Goal: Complete application form: Complete application form

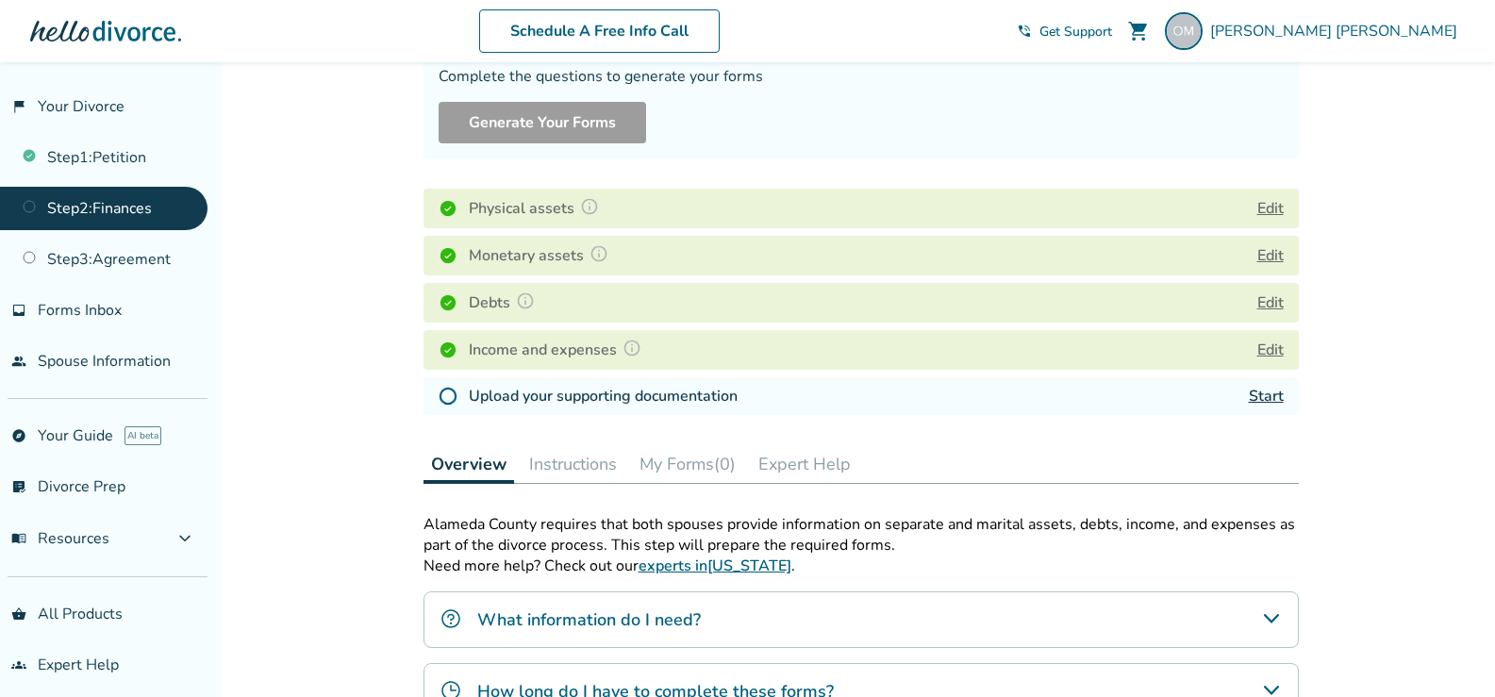
scroll to position [185, 0]
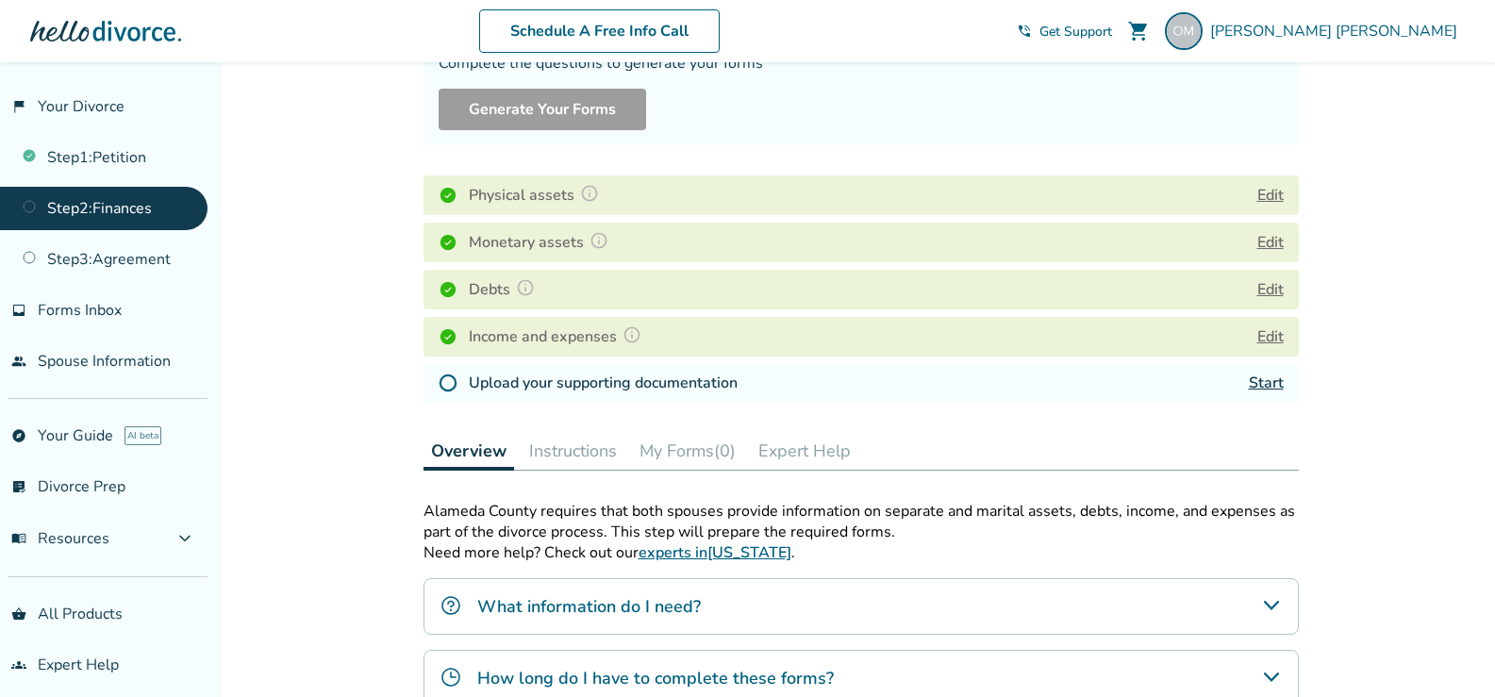
click at [1265, 384] on link "Start" at bounding box center [1265, 382] width 35 height 21
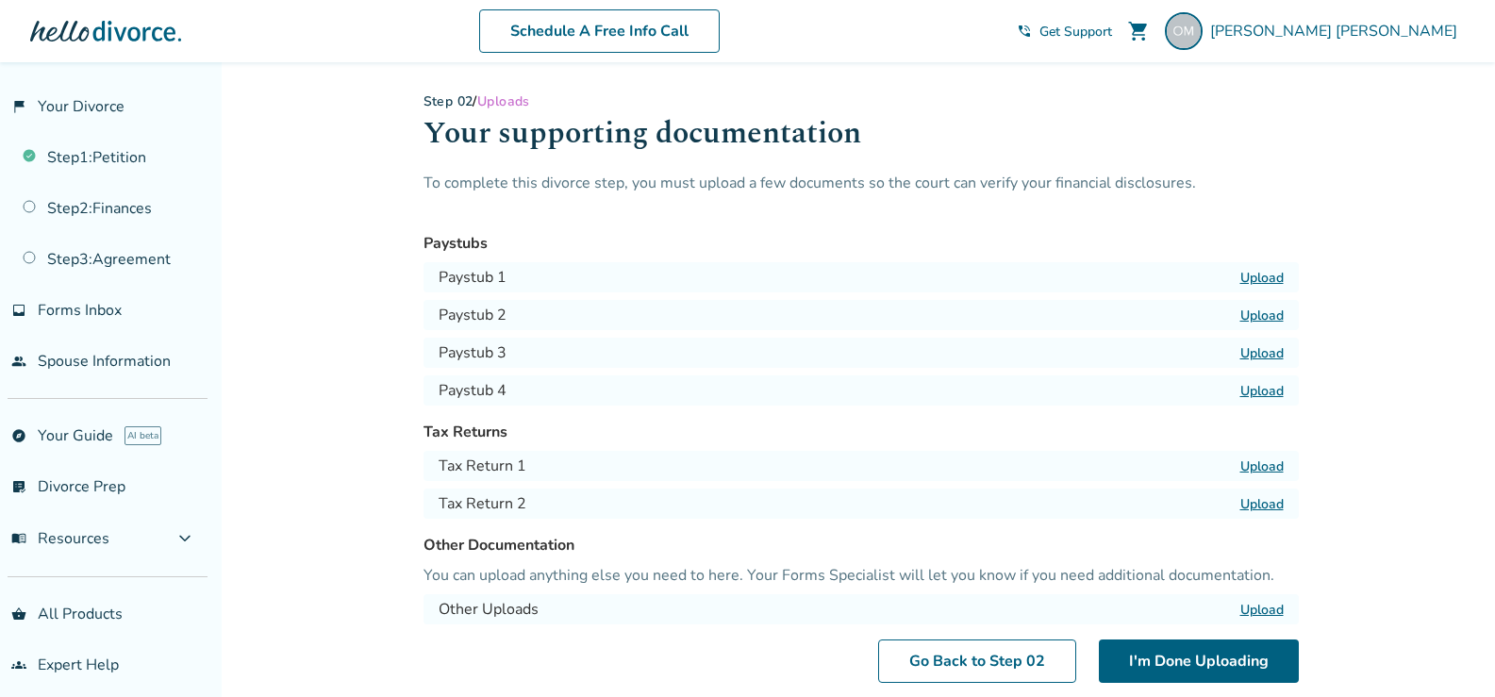
click at [1255, 278] on label "Upload" at bounding box center [1261, 278] width 43 height 18
click at [0, 0] on input "Upload" at bounding box center [0, 0] width 0 height 0
click at [1259, 319] on label "Upload" at bounding box center [1261, 315] width 43 height 18
click at [0, 0] on input "Upload" at bounding box center [0, 0] width 0 height 0
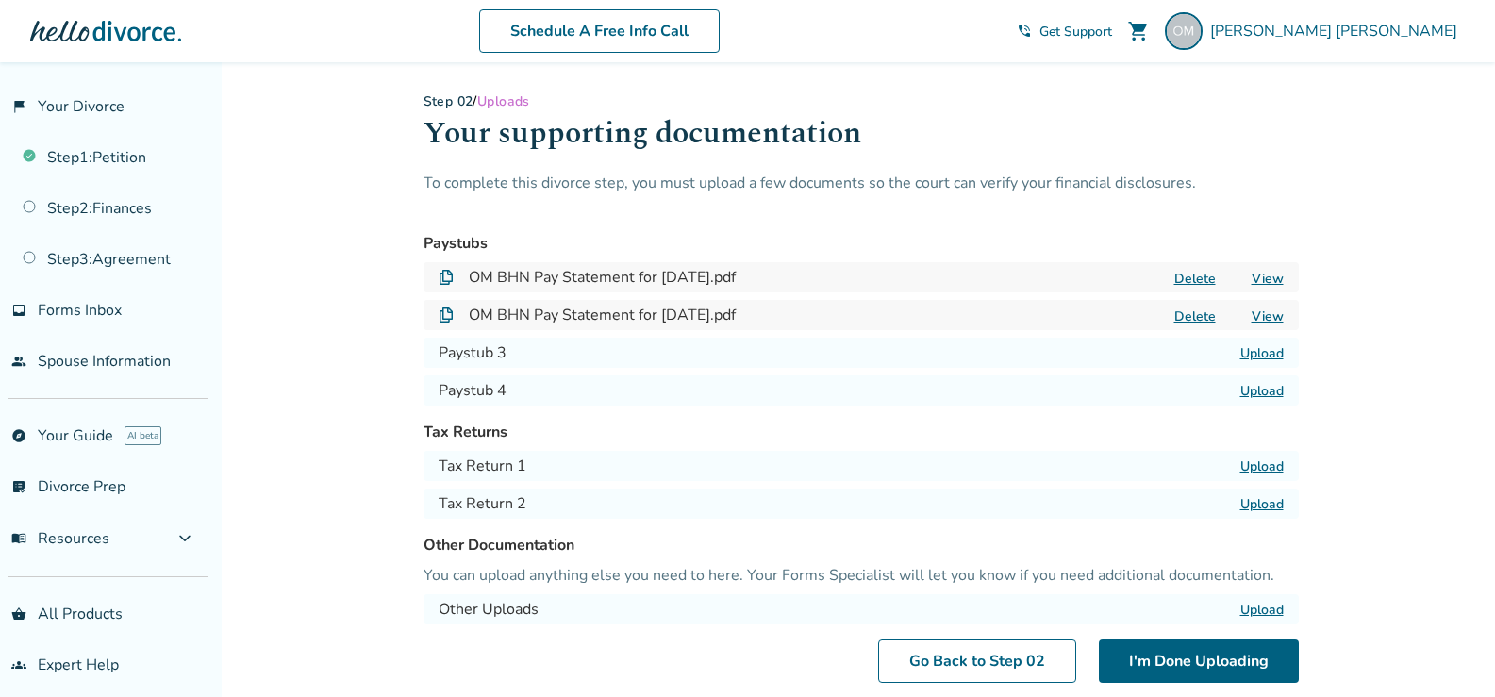
click at [1253, 354] on label "Upload" at bounding box center [1261, 353] width 43 height 18
click at [0, 0] on input "Upload" at bounding box center [0, 0] width 0 height 0
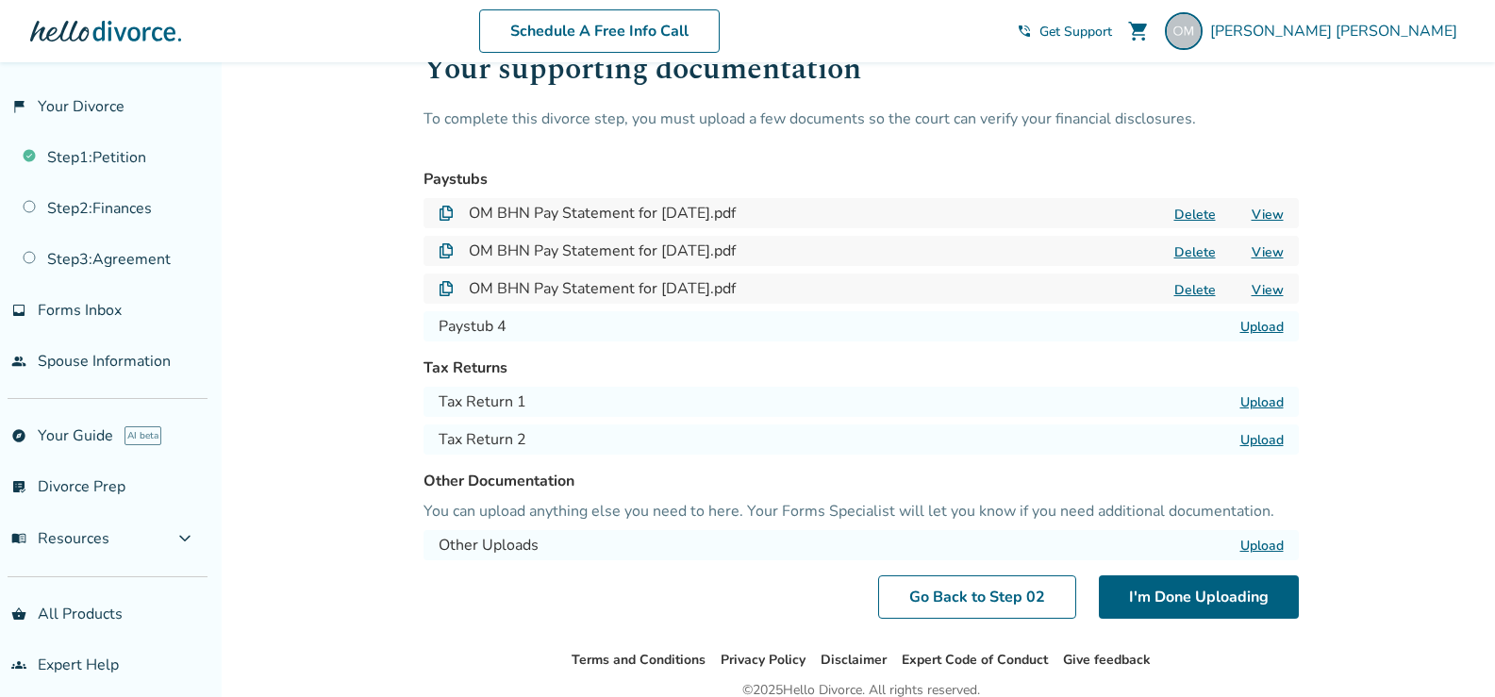
scroll to position [65, 0]
click at [1267, 402] on label "Upload" at bounding box center [1261, 401] width 43 height 18
click at [0, 0] on input "Upload" at bounding box center [0, 0] width 0 height 0
click at [1265, 398] on label "Upload" at bounding box center [1261, 401] width 43 height 18
click at [0, 0] on input "Upload" at bounding box center [0, 0] width 0 height 0
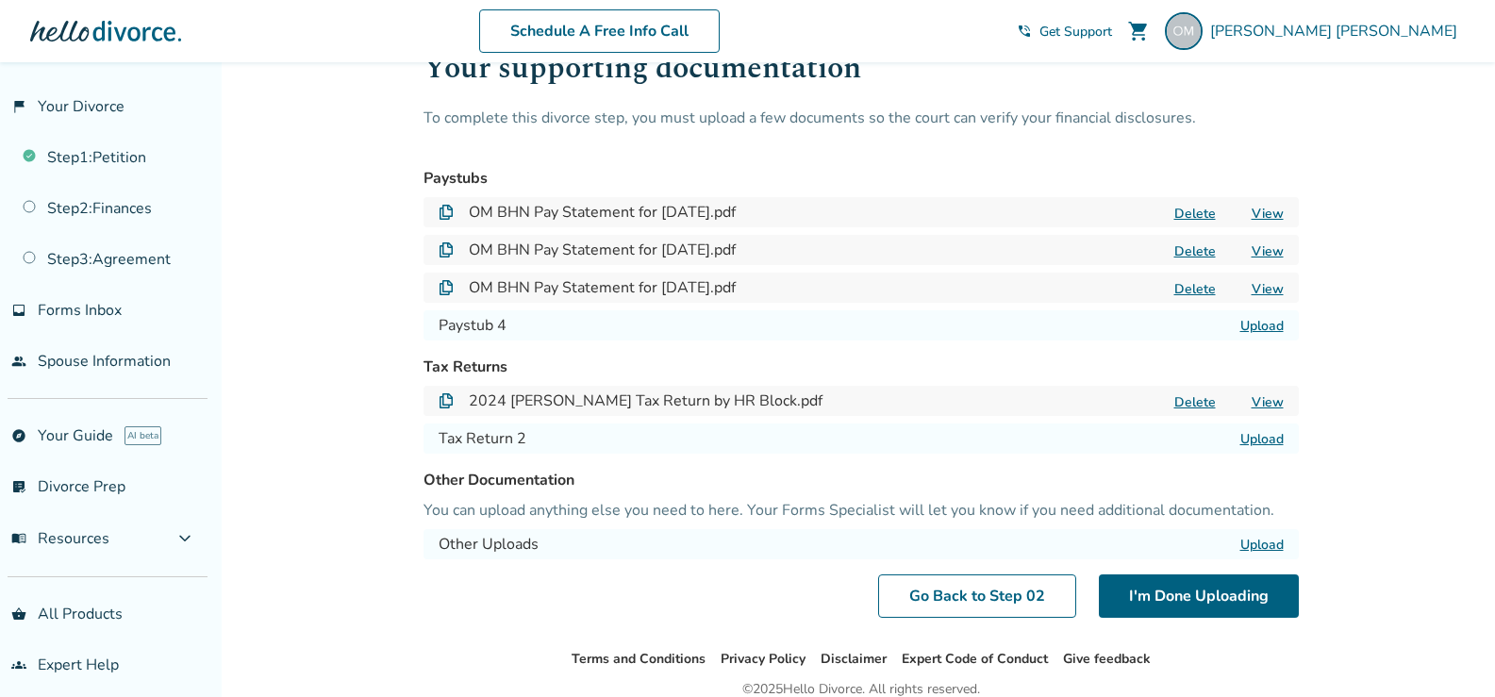
click at [1264, 439] on label "Upload" at bounding box center [1261, 439] width 43 height 18
click at [0, 0] on input "Upload" at bounding box center [0, 0] width 0 height 0
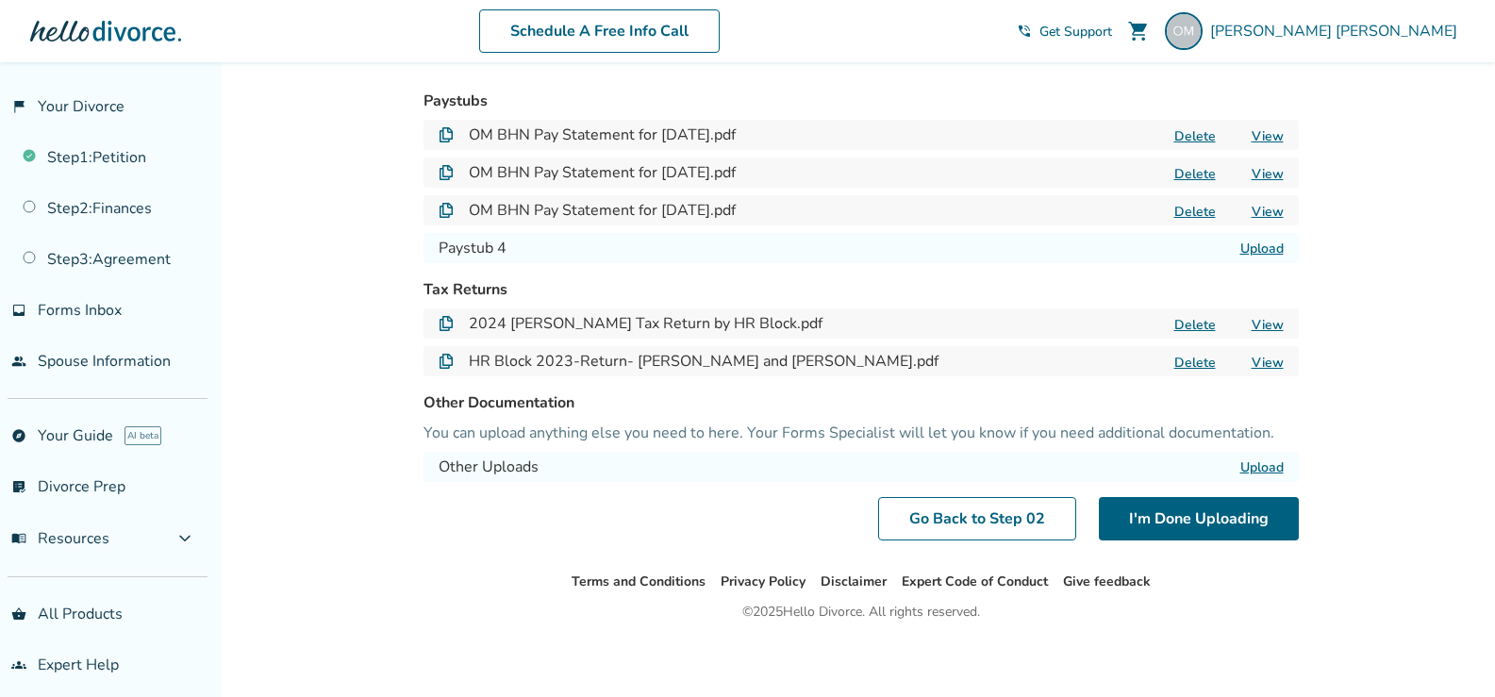
scroll to position [148, 0]
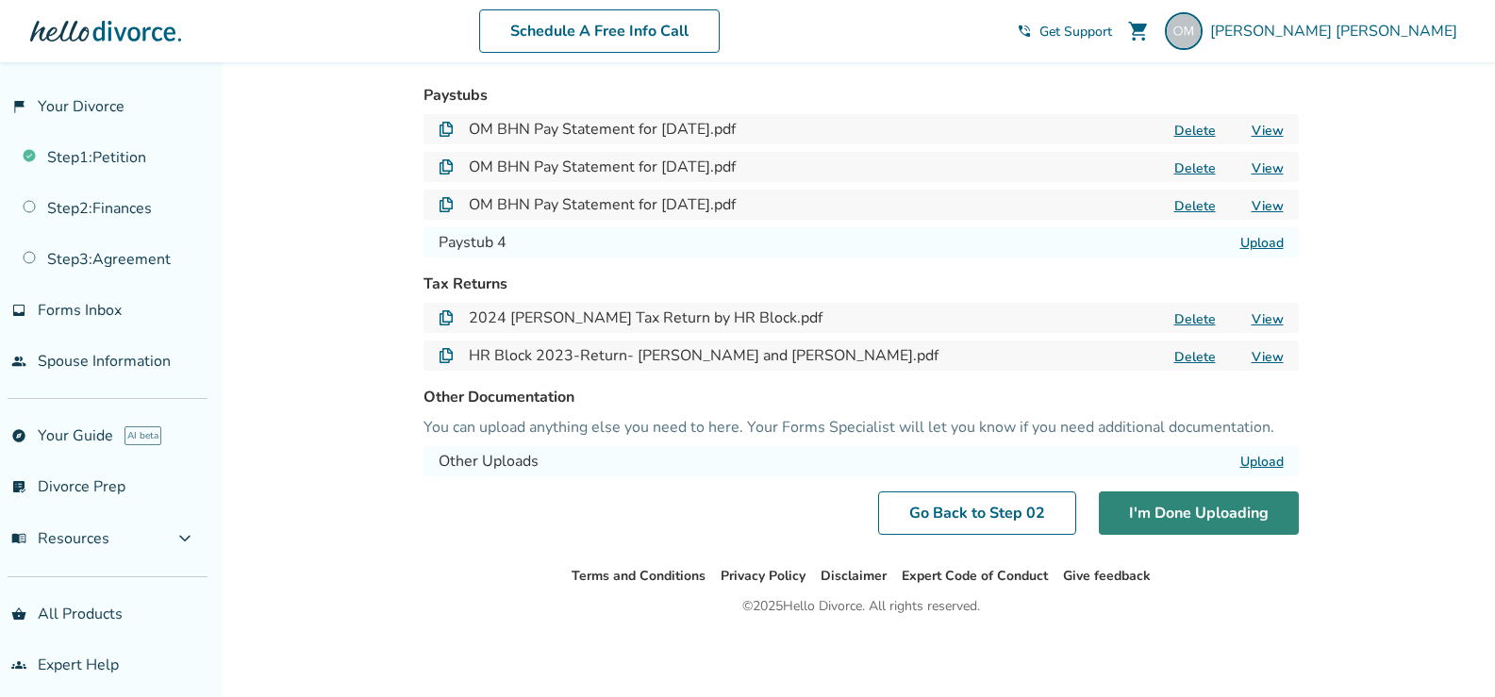
click at [1199, 512] on button "I'm Done Uploading" at bounding box center [1199, 512] width 200 height 43
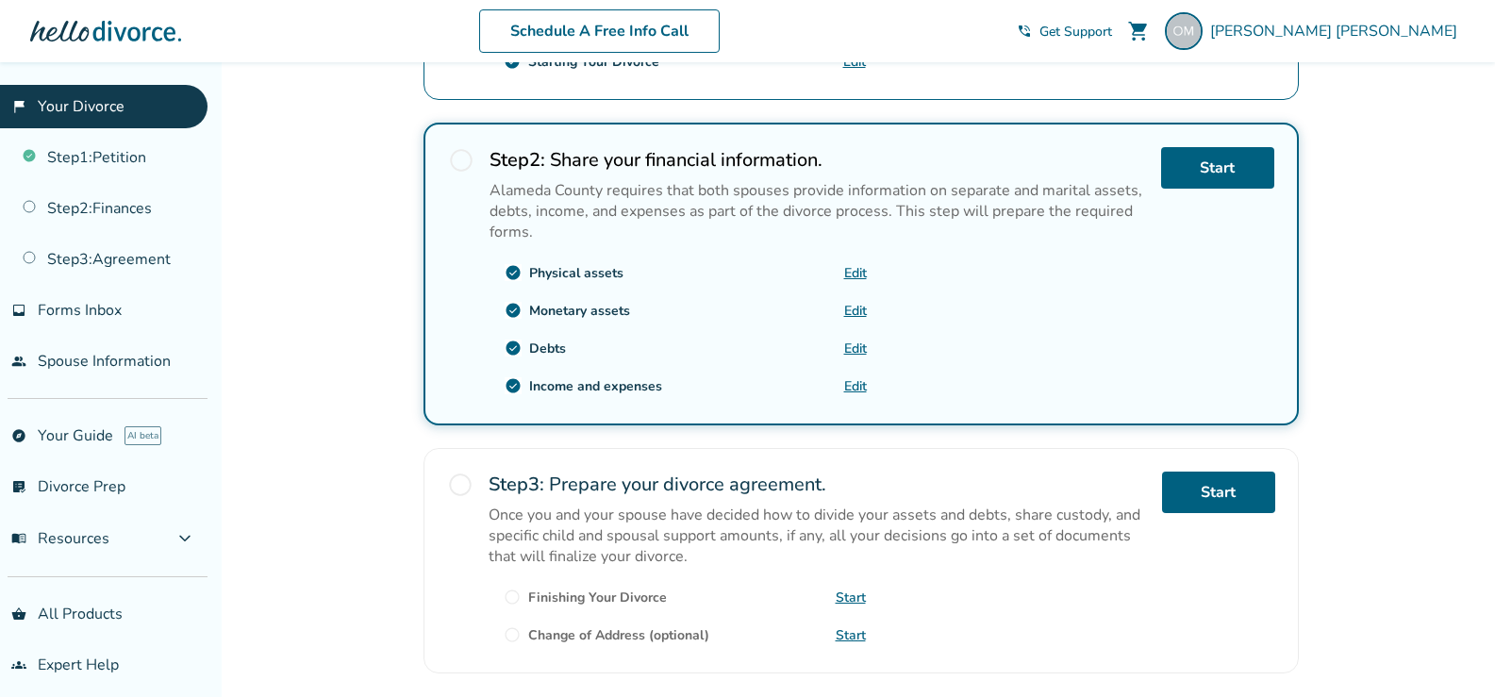
click at [852, 313] on link "Edit" at bounding box center [855, 311] width 23 height 18
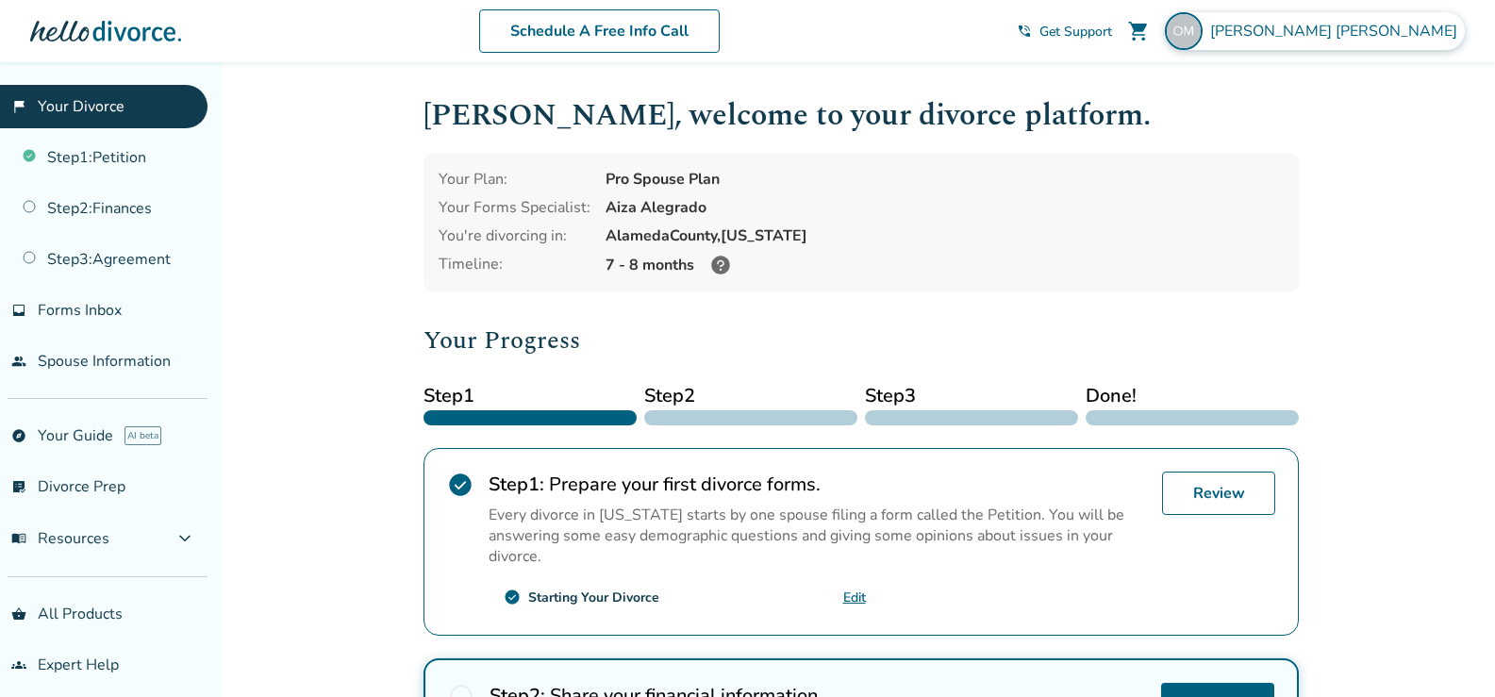
click at [1409, 38] on span "Omar Morales" at bounding box center [1337, 31] width 255 height 21
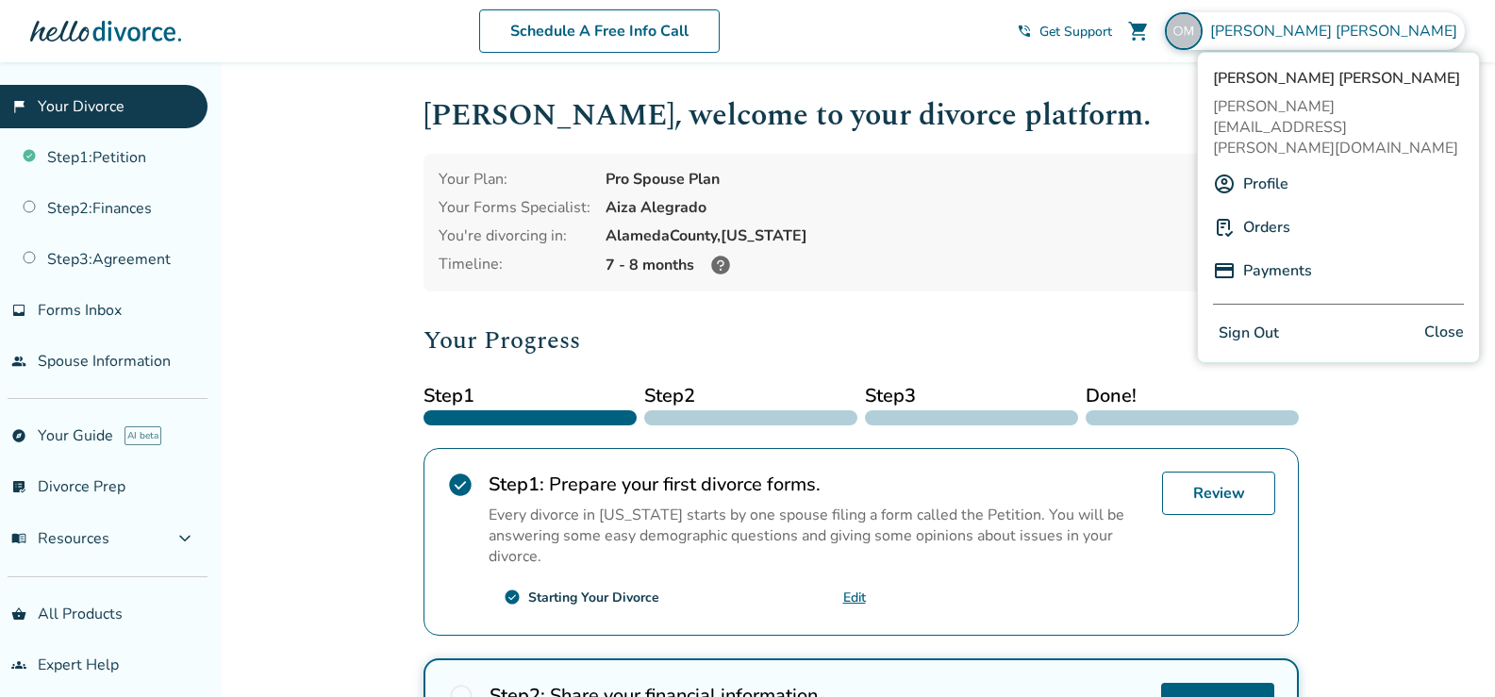
click at [1256, 320] on button "Sign Out" at bounding box center [1249, 333] width 72 height 27
